Goal: Task Accomplishment & Management: Manage account settings

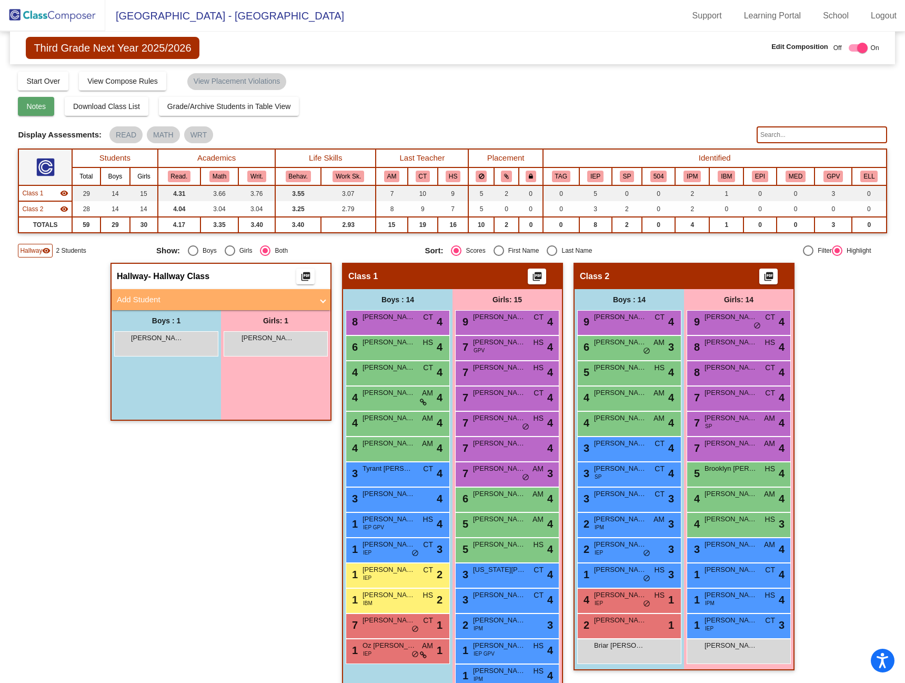
scroll to position [23, 0]
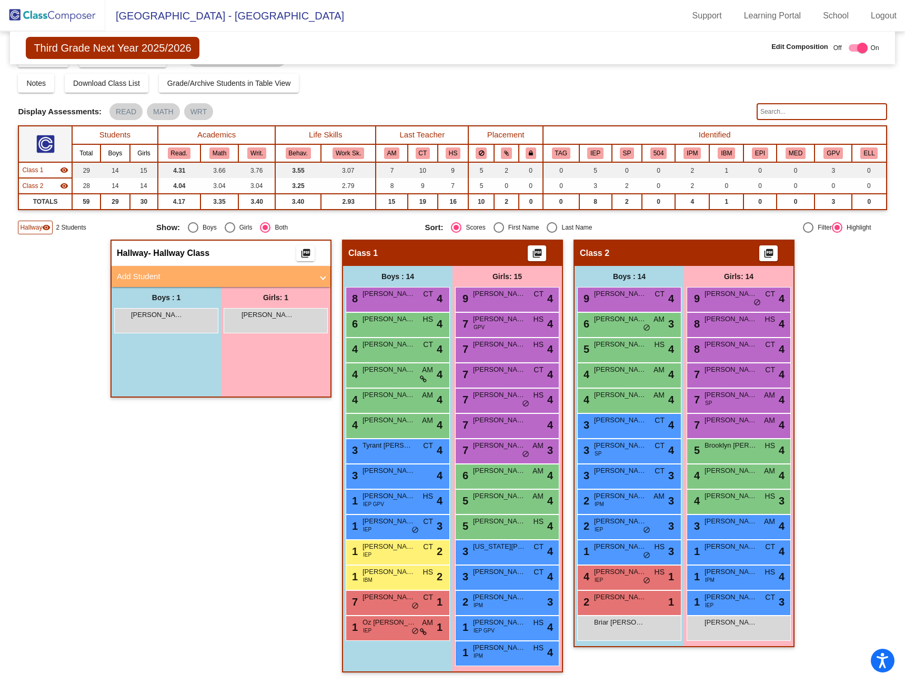
click at [57, 15] on img at bounding box center [52, 15] width 105 height 31
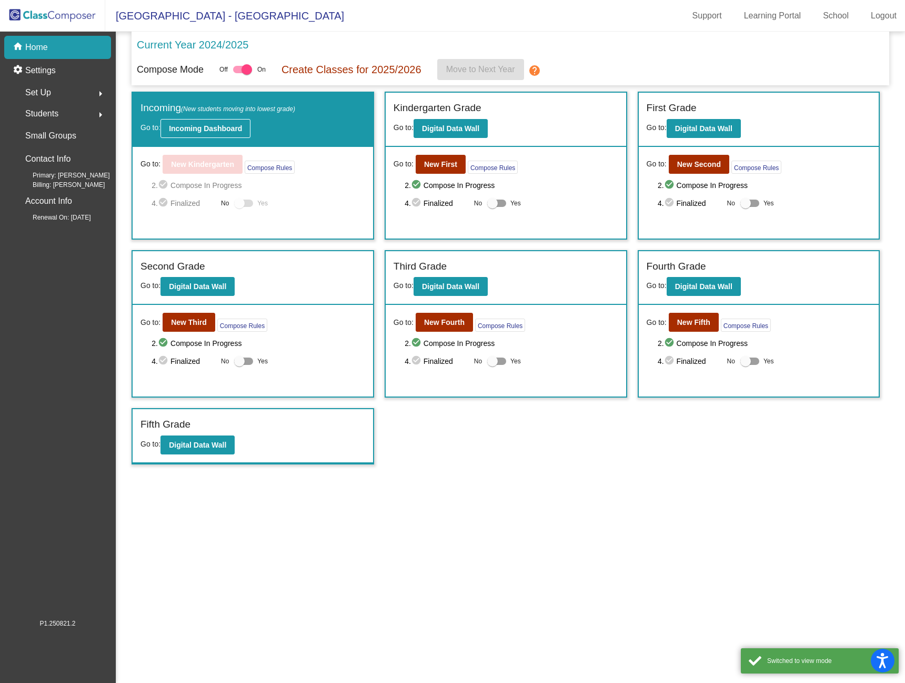
click at [231, 130] on b "Incoming Dashboard" at bounding box center [205, 128] width 73 height 8
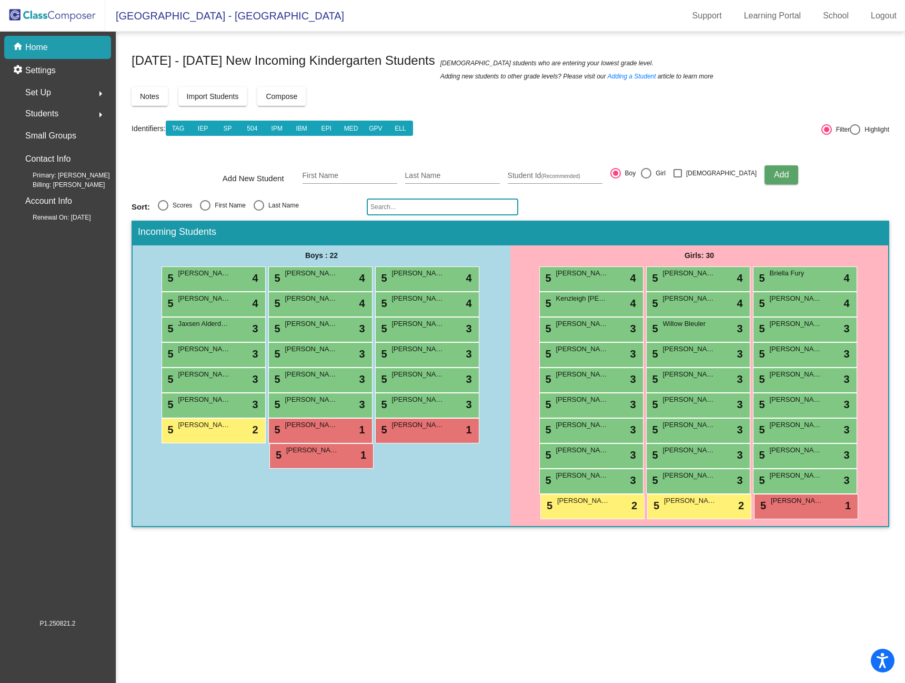
click at [462, 566] on mat-sidenav-content "[DATE] - [DATE] New Incoming Kindergarten Students New students who are enterin…" at bounding box center [510, 357] width 789 height 651
click at [442, 204] on input "text" at bounding box center [443, 206] width 152 height 17
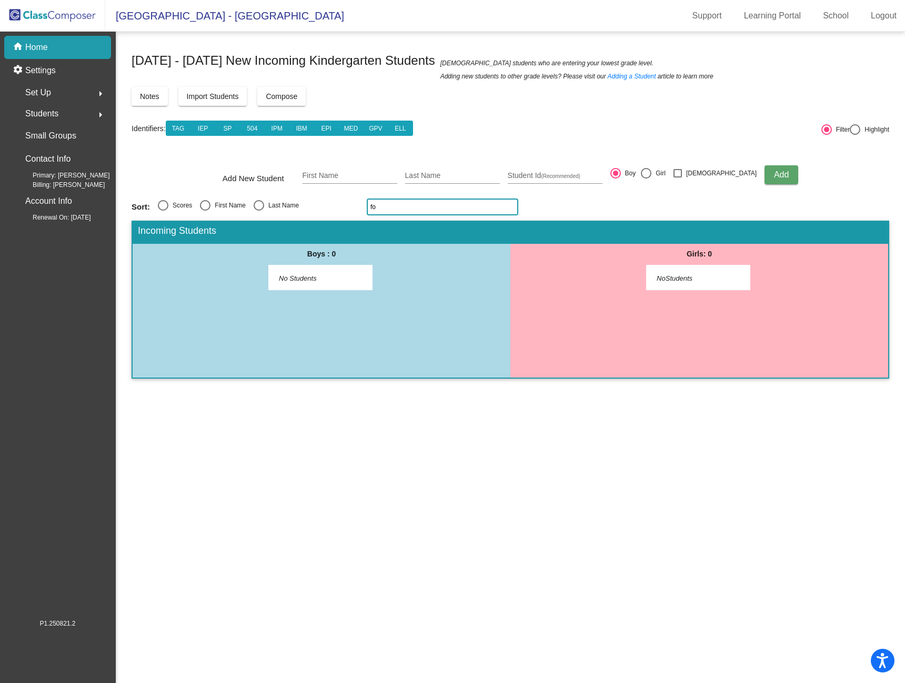
type input "f"
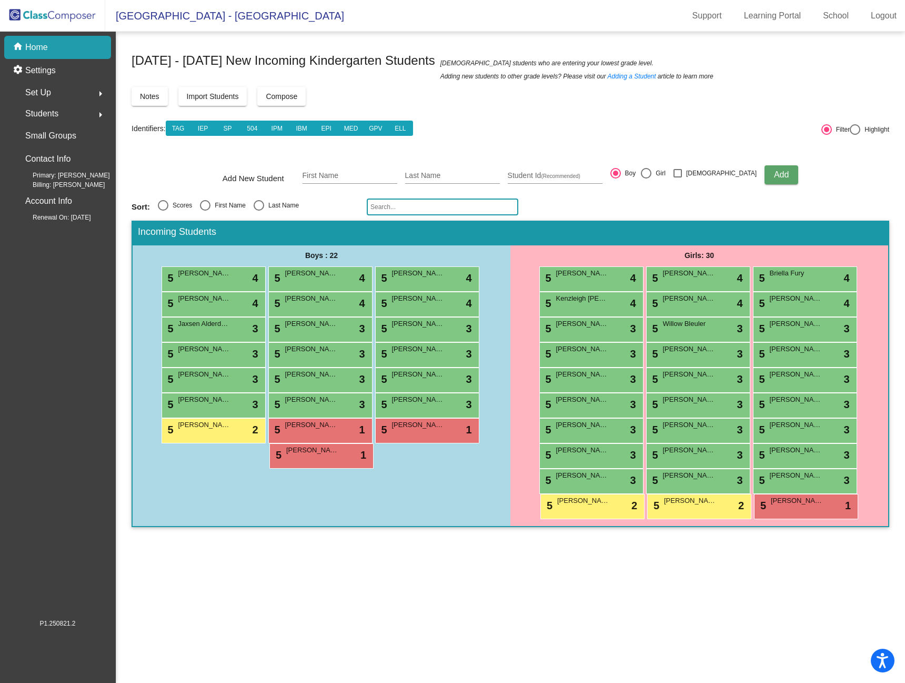
click at [409, 208] on input "text" at bounding box center [443, 206] width 152 height 17
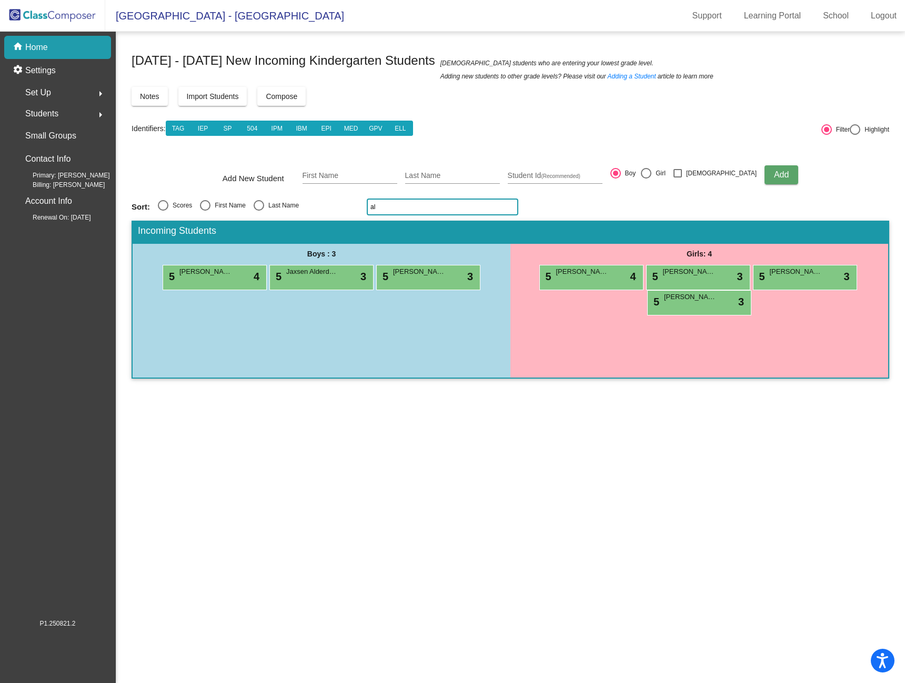
type input "a"
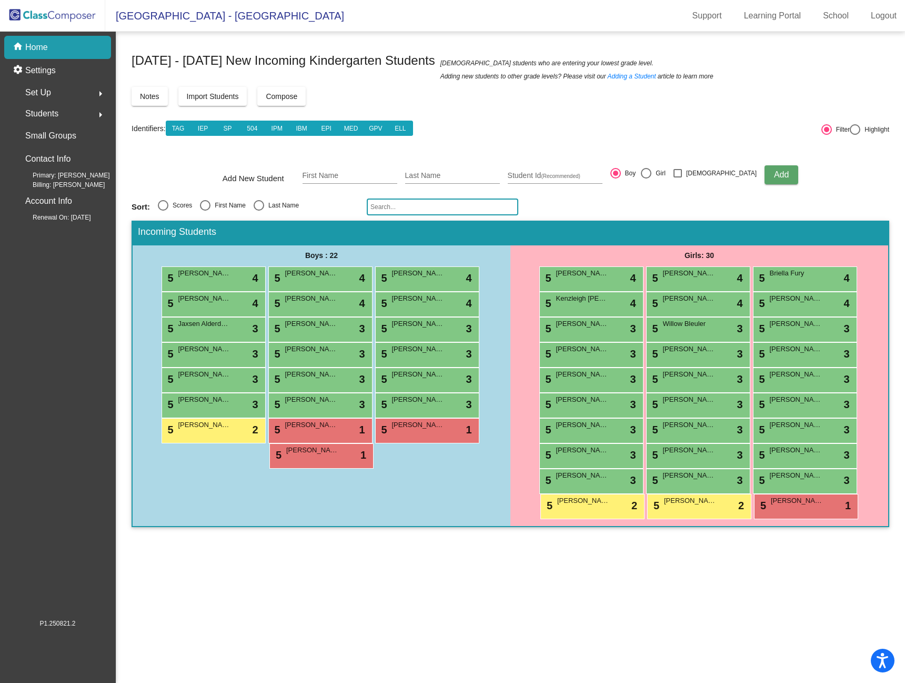
click at [432, 497] on div "Boys : 22 5 [PERSON_NAME] lock do_not_disturb_alt 4 5 [PERSON_NAME] [PERSON_NAM…" at bounding box center [322, 385] width 378 height 281
click at [479, 133] on mat-toolbar-row "Identifiers: TAG IEP SP 504 IPM IBM EPI MED GPV ELL" at bounding box center [475, 128] width 687 height 34
click at [56, 11] on img at bounding box center [52, 15] width 105 height 31
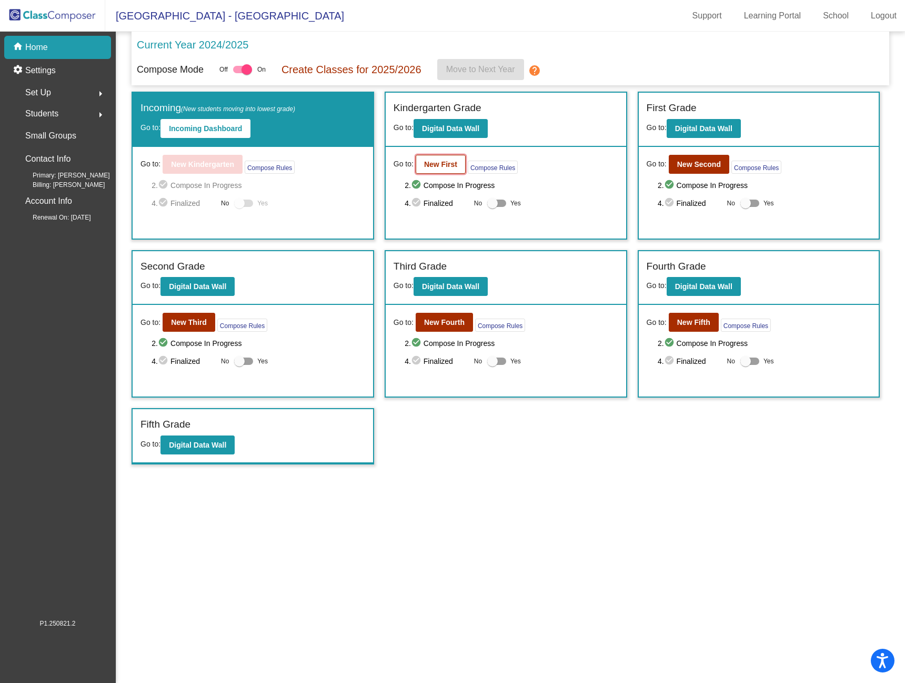
click at [445, 167] on b "New First" at bounding box center [440, 164] width 33 height 8
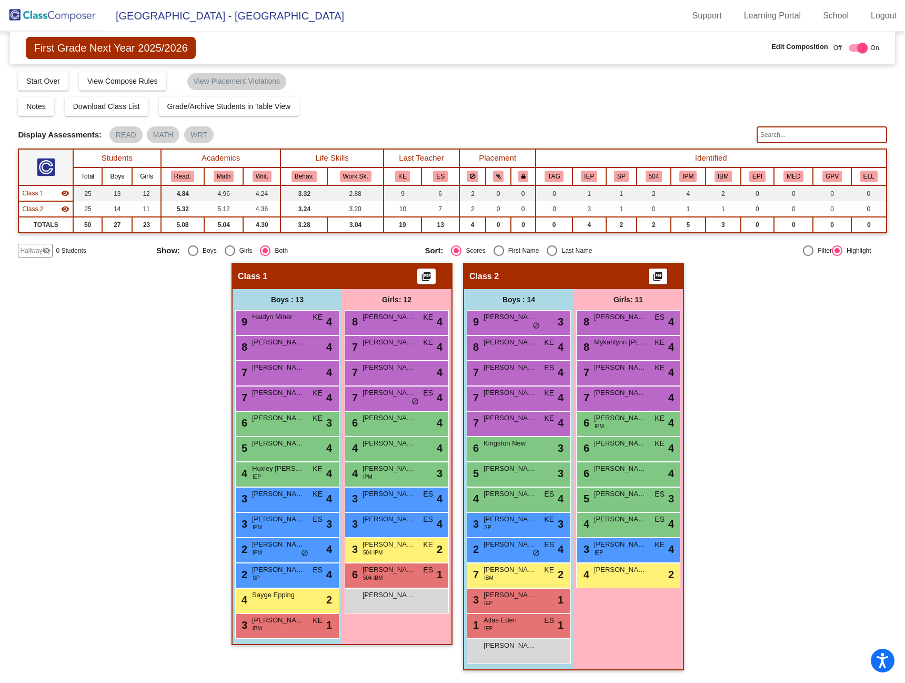
click at [122, 342] on div "Hallway - Hallway Class picture_as_pdf Add Student First Name Last Name Student…" at bounding box center [452, 472] width 869 height 418
click at [117, 445] on div "Hallway - Hallway Class picture_as_pdf Add Student First Name Last Name Student…" at bounding box center [452, 472] width 869 height 418
click at [292, 323] on div "9 Haidyn [PERSON_NAME] lock do_not_disturb_alt 4" at bounding box center [286, 322] width 101 height 22
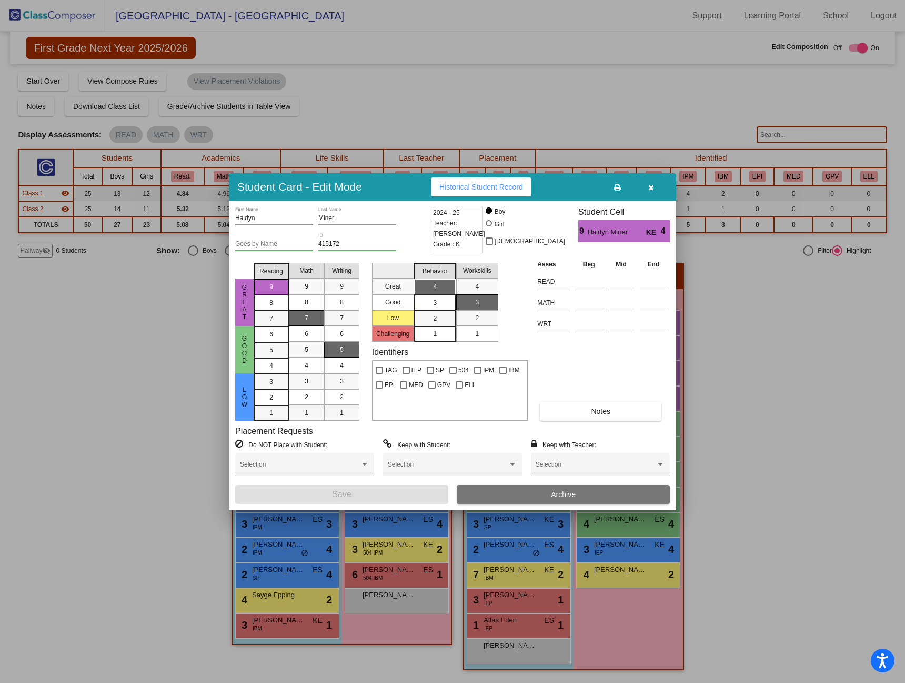
click at [157, 336] on div at bounding box center [452, 341] width 905 height 683
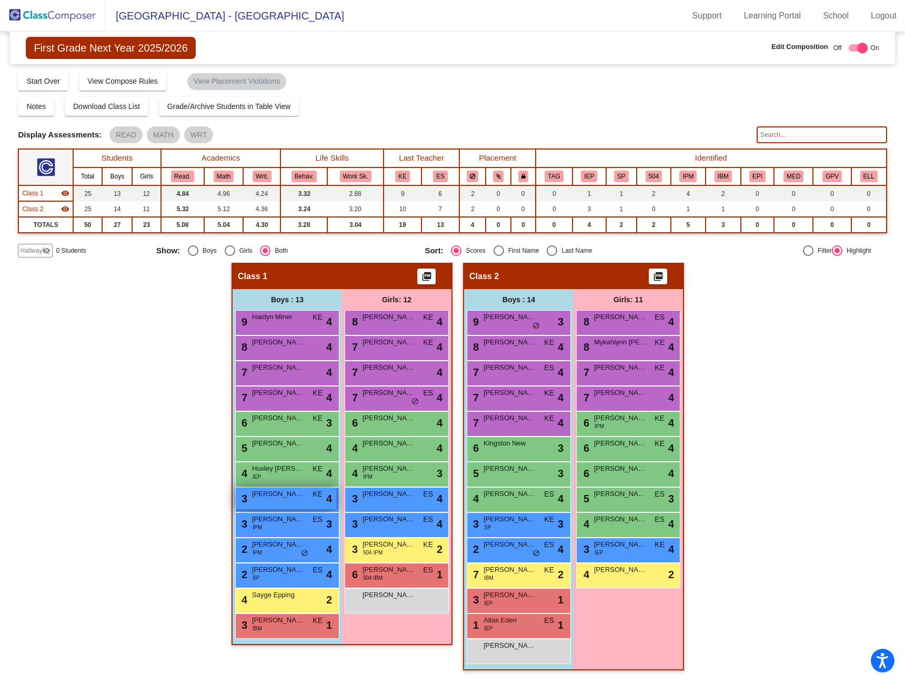
click at [293, 498] on span "[PERSON_NAME]" at bounding box center [278, 493] width 53 height 11
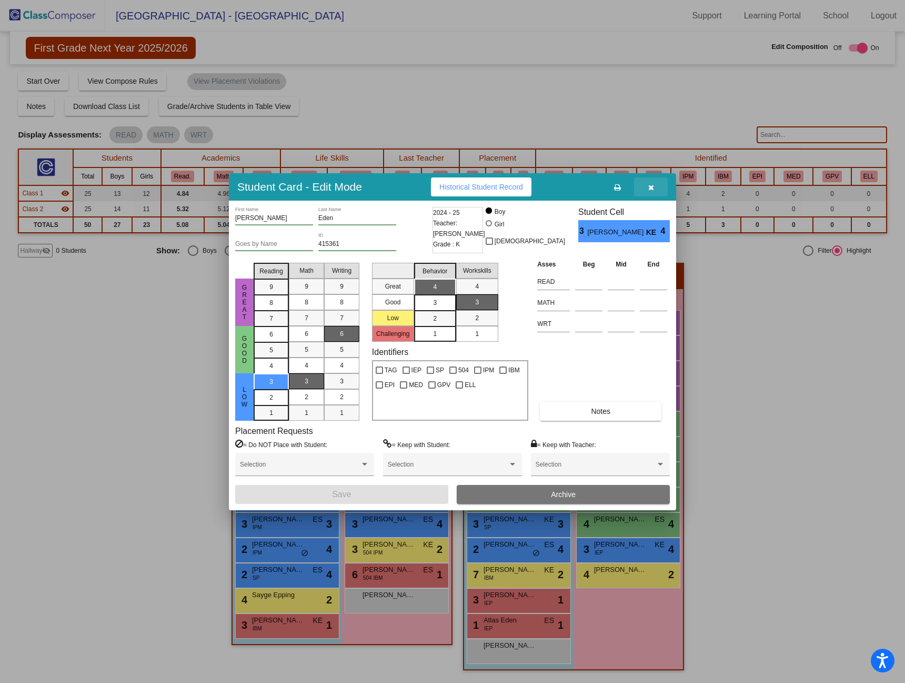
click at [652, 181] on button "button" at bounding box center [651, 186] width 34 height 19
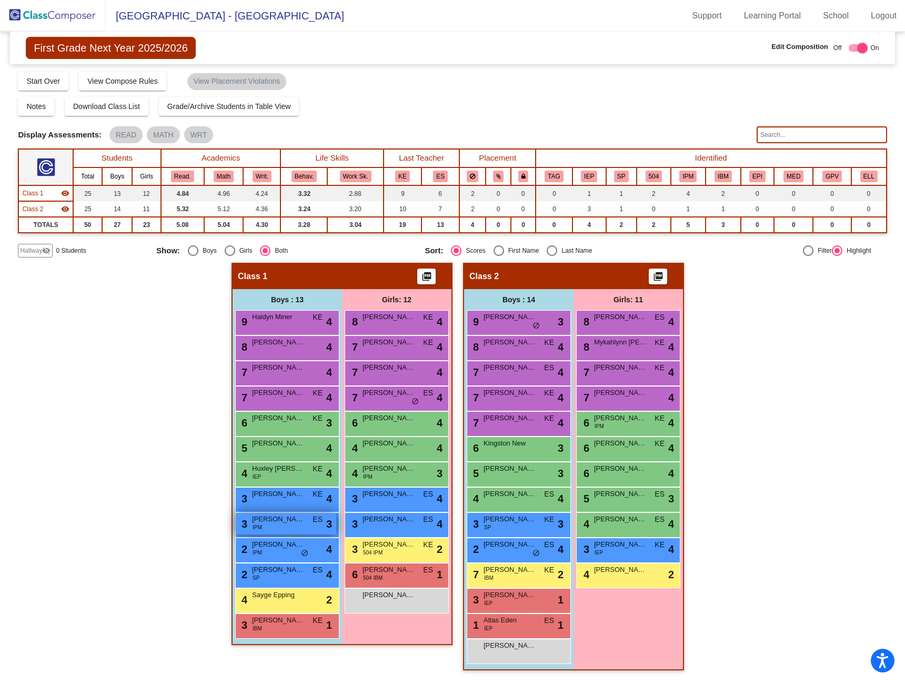
click at [299, 526] on div "3 [PERSON_NAME] IPM ES lock do_not_disturb_alt 3" at bounding box center [286, 524] width 101 height 22
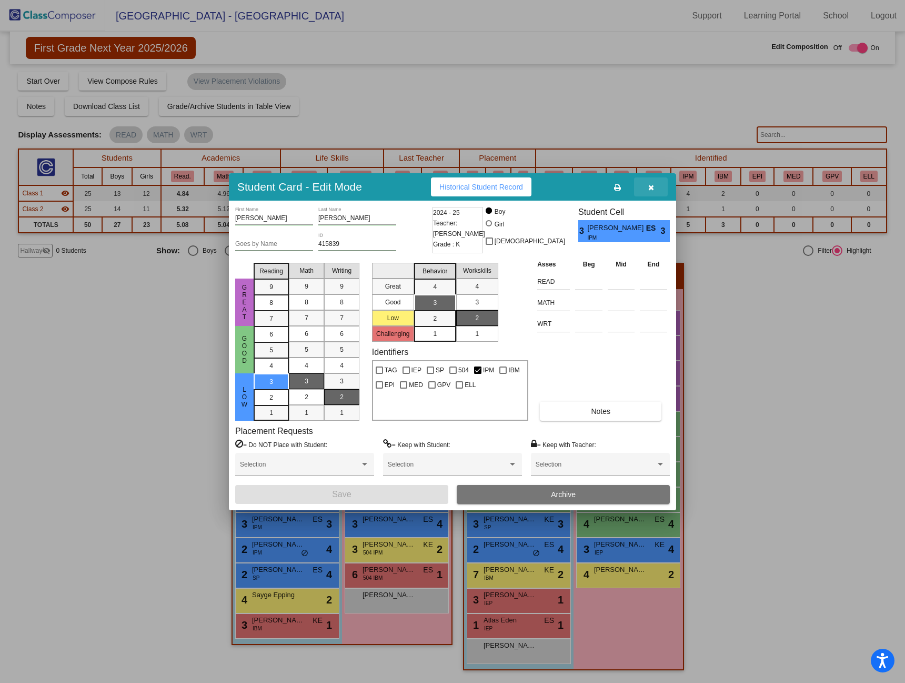
click at [650, 187] on icon "button" at bounding box center [651, 187] width 6 height 7
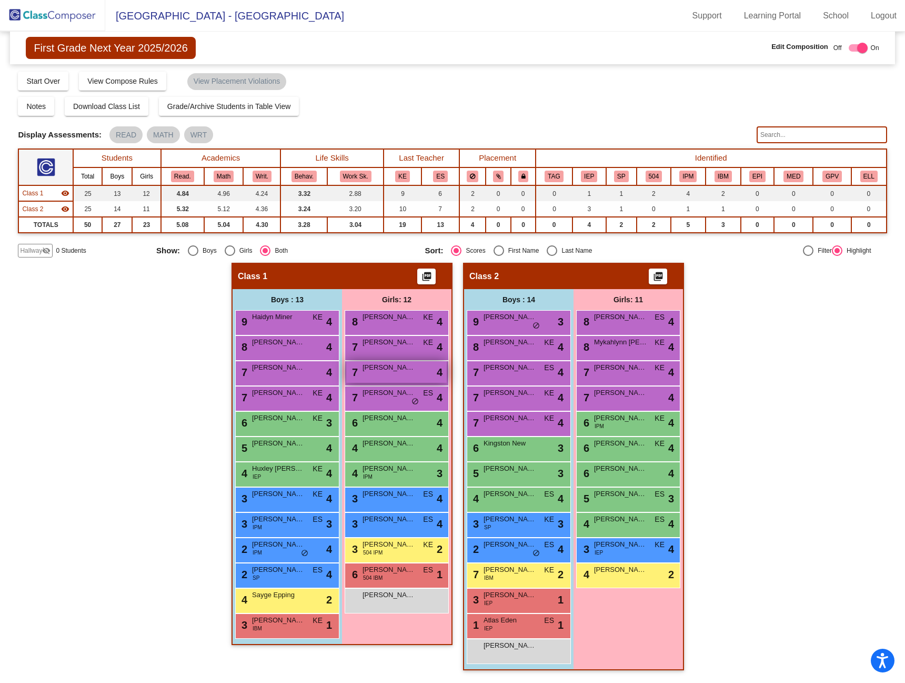
click at [406, 377] on div "7 [PERSON_NAME] lock do_not_disturb_alt 4" at bounding box center [396, 372] width 101 height 22
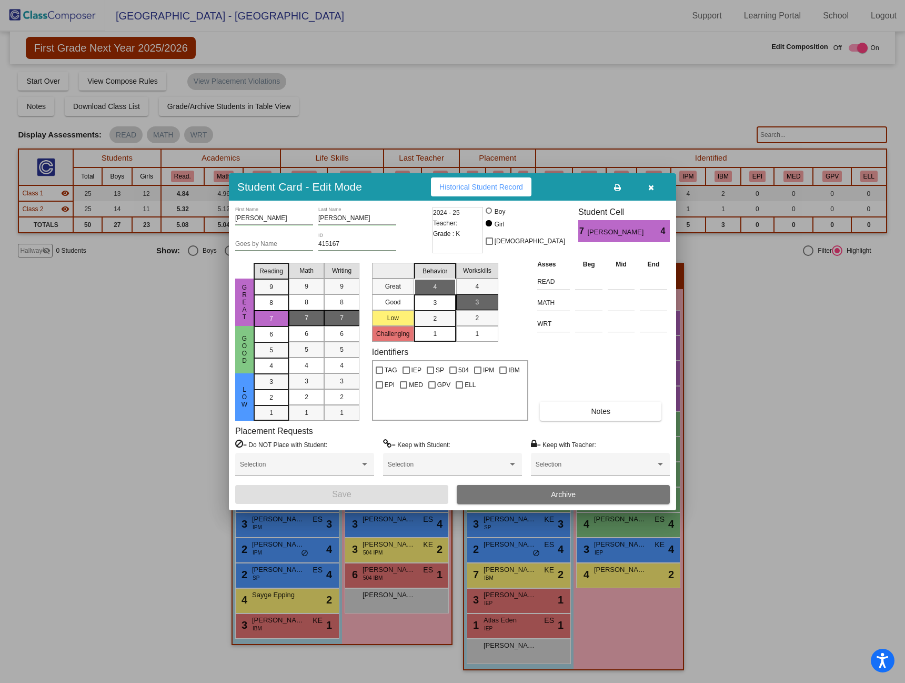
click at [649, 186] on icon "button" at bounding box center [651, 187] width 6 height 7
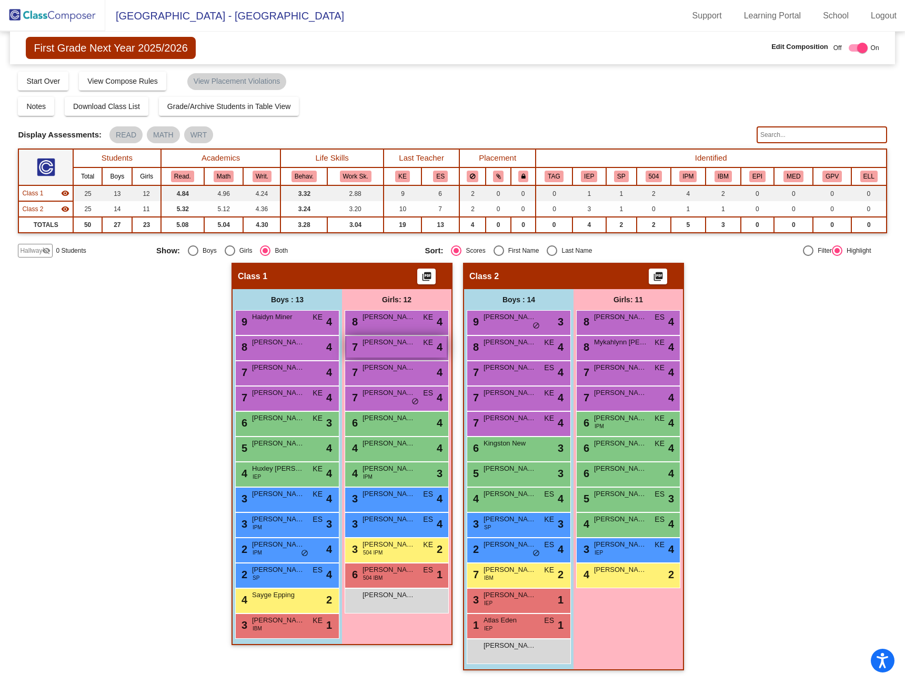
click at [396, 348] on div "7 [PERSON_NAME] KE lock do_not_disturb_alt 4" at bounding box center [396, 347] width 101 height 22
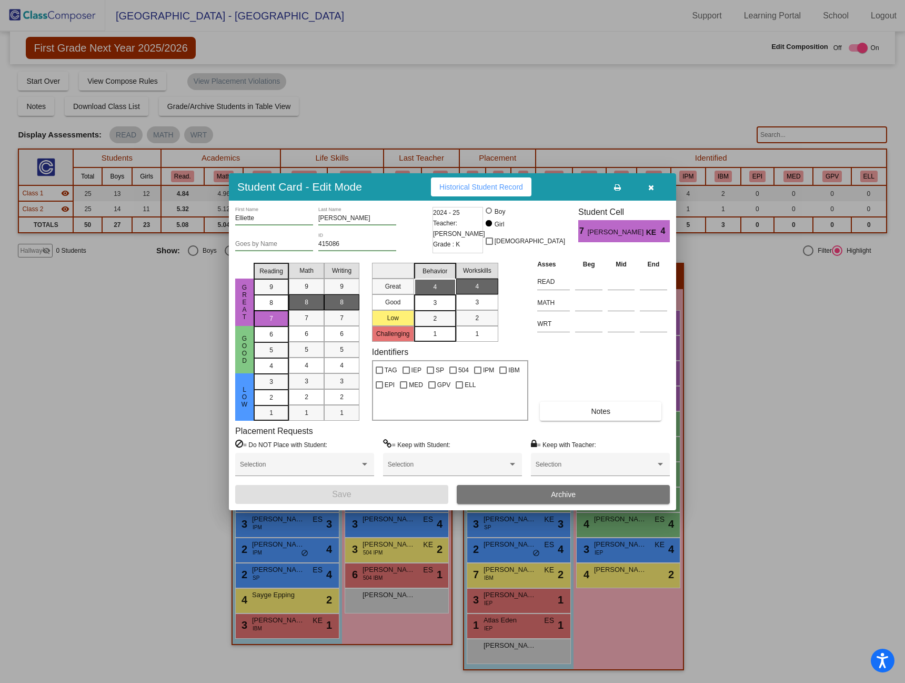
click at [650, 185] on icon "button" at bounding box center [651, 187] width 6 height 7
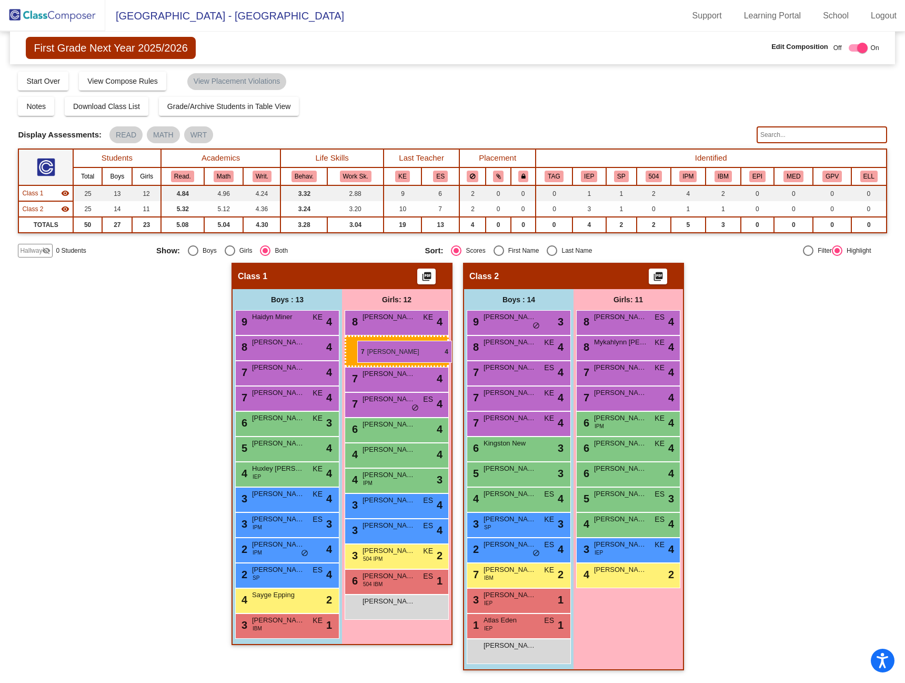
drag, startPoint x: 392, startPoint y: 347, endPoint x: 344, endPoint y: 336, distance: 49.6
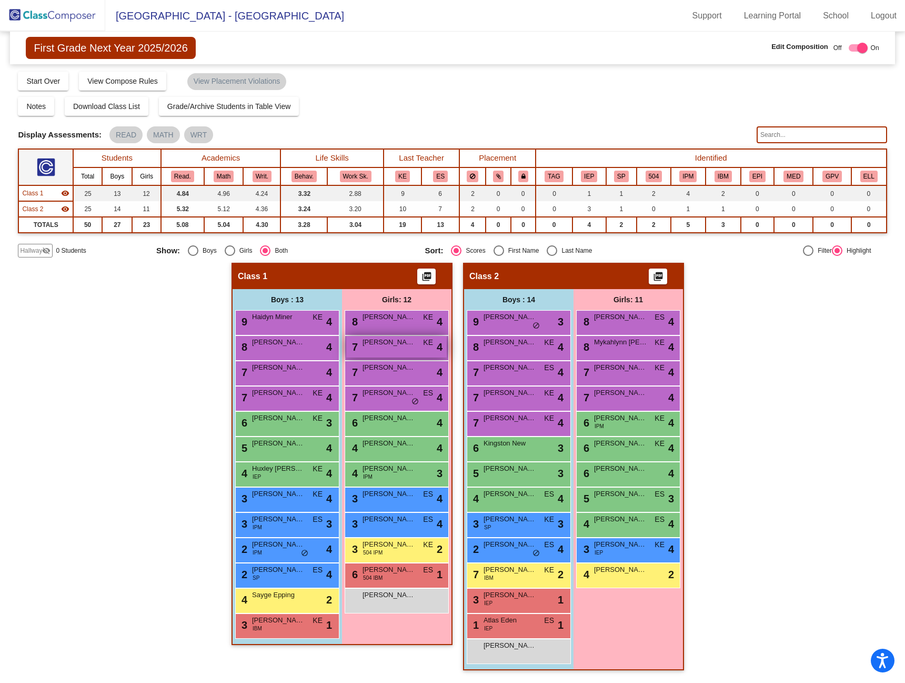
click at [374, 343] on span "[PERSON_NAME]" at bounding box center [389, 342] width 53 height 11
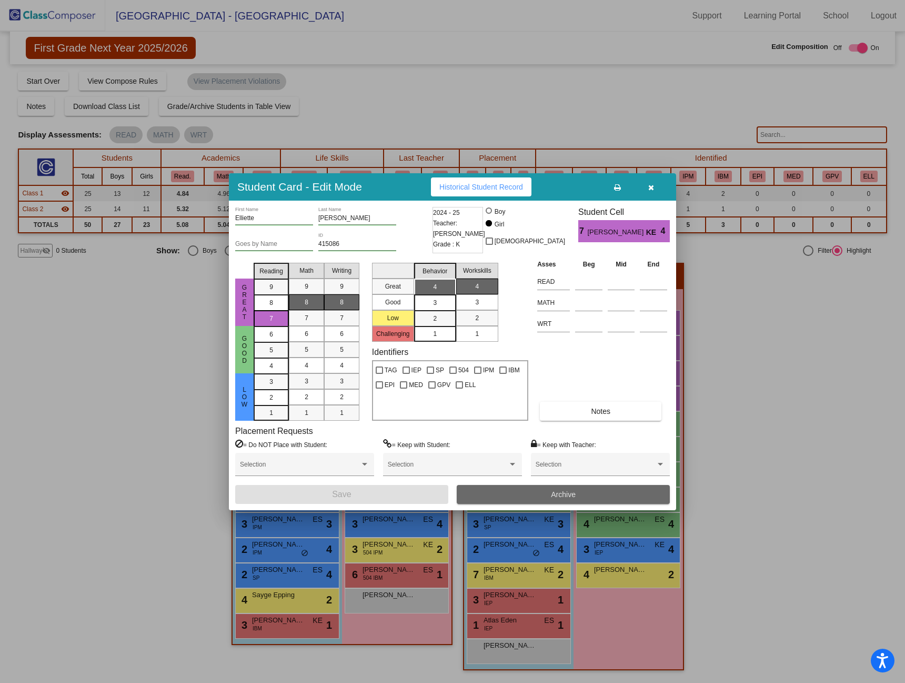
click at [572, 493] on span "Archive" at bounding box center [563, 494] width 25 height 8
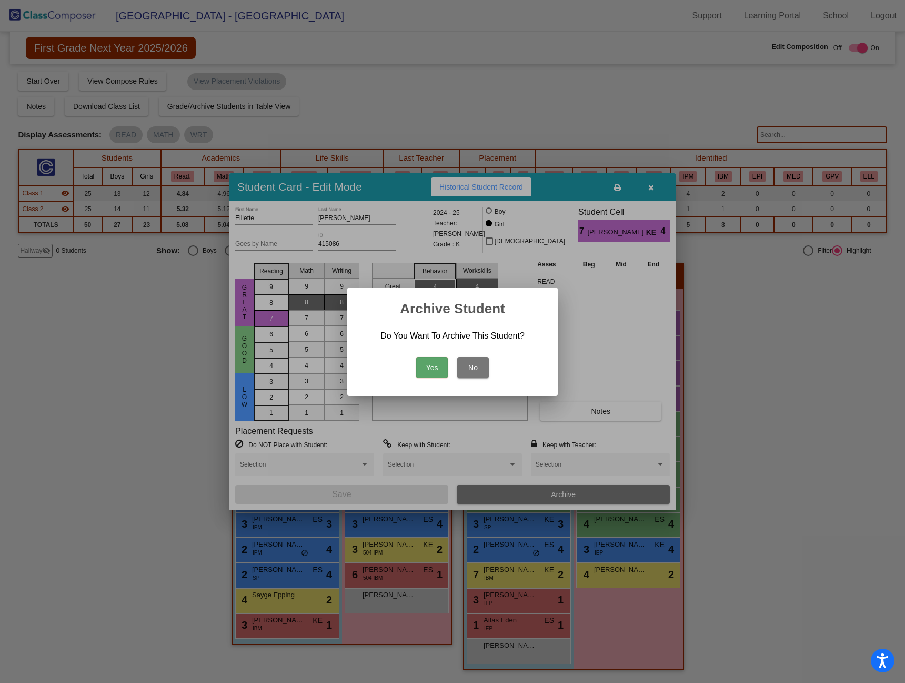
click at [428, 363] on button "Yes" at bounding box center [432, 367] width 32 height 21
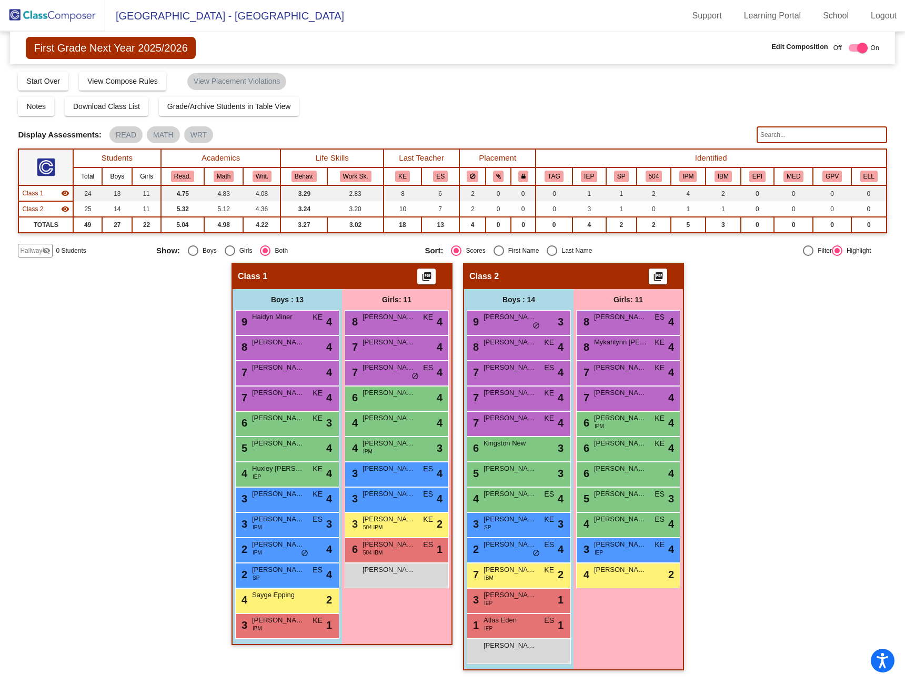
click at [743, 351] on div "Hallway - Hallway Class picture_as_pdf Add Student First Name Last Name Student…" at bounding box center [452, 472] width 869 height 418
click at [737, 345] on div "Hallway - Hallway Class picture_as_pdf Add Student First Name Last Name Student…" at bounding box center [452, 472] width 869 height 418
click at [44, 14] on img at bounding box center [52, 15] width 105 height 31
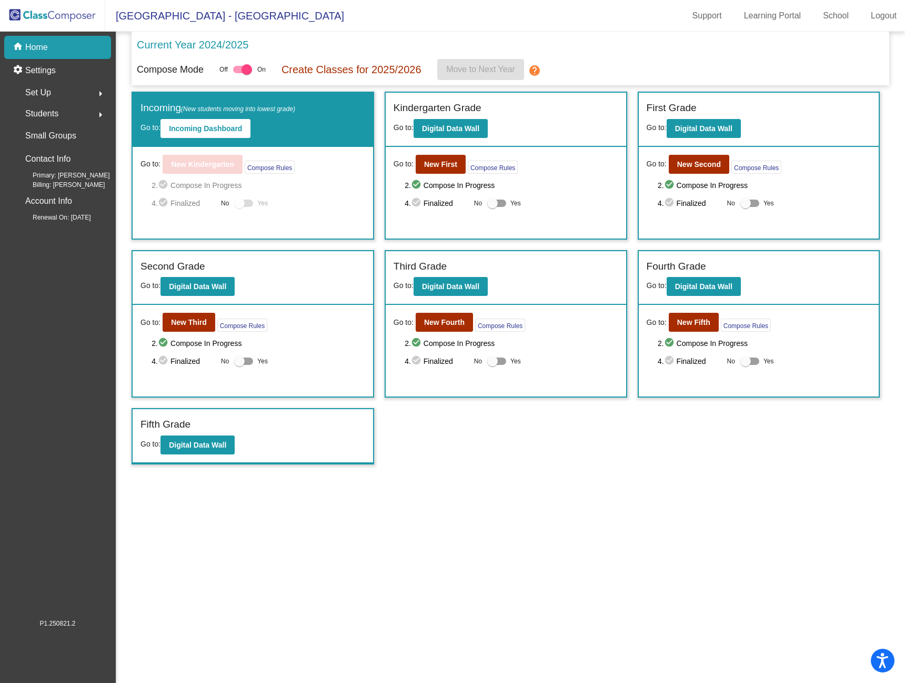
click at [751, 59] on div "Compose Mode Off On Create Classes for 2025/2026 Move to Next Year help" at bounding box center [510, 69] width 747 height 21
drag, startPoint x: 306, startPoint y: 617, endPoint x: 305, endPoint y: 611, distance: 6.4
click at [305, 613] on mat-sidenav-content "Current Year 2024/2025 Compose Mode Off On Create Classes for 2025/2026 Move to…" at bounding box center [510, 357] width 789 height 651
